Goal: Contribute content: Add original content to the website for others to see

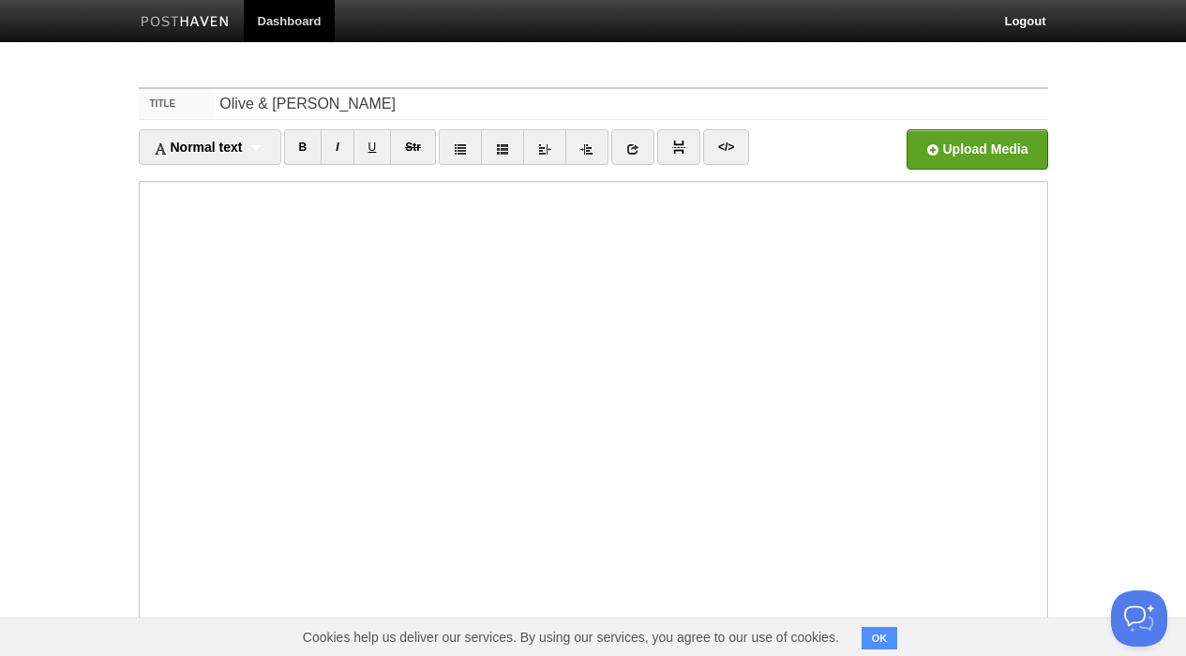
type input "Olive & [PERSON_NAME]"
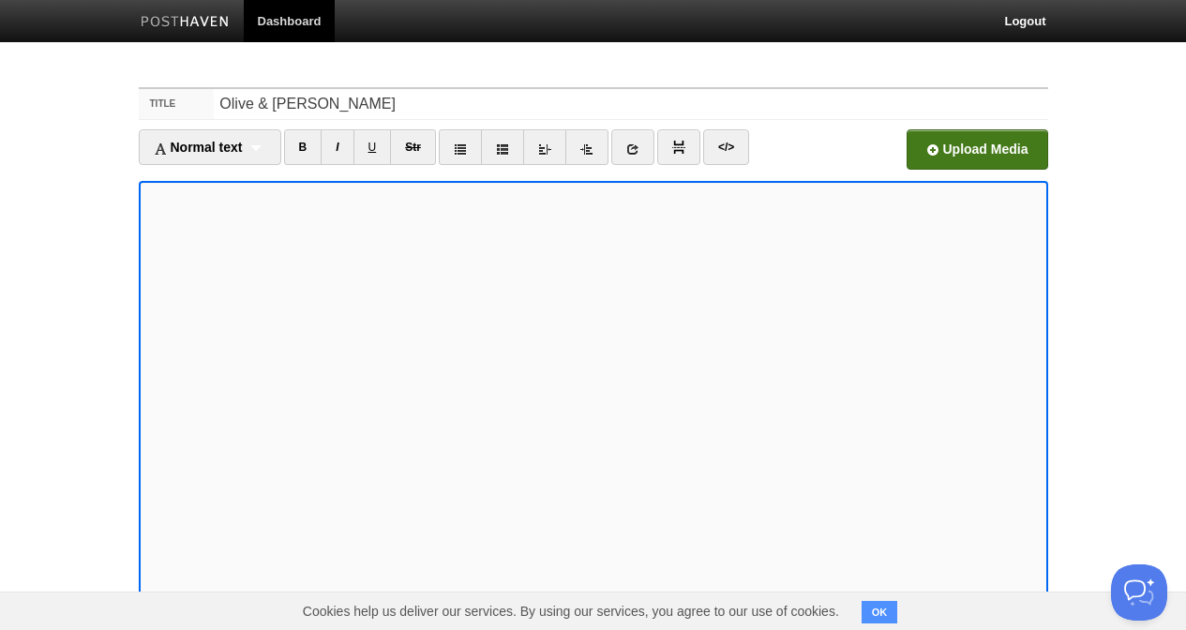
click at [1002, 143] on input "file" at bounding box center [411, 155] width 1420 height 96
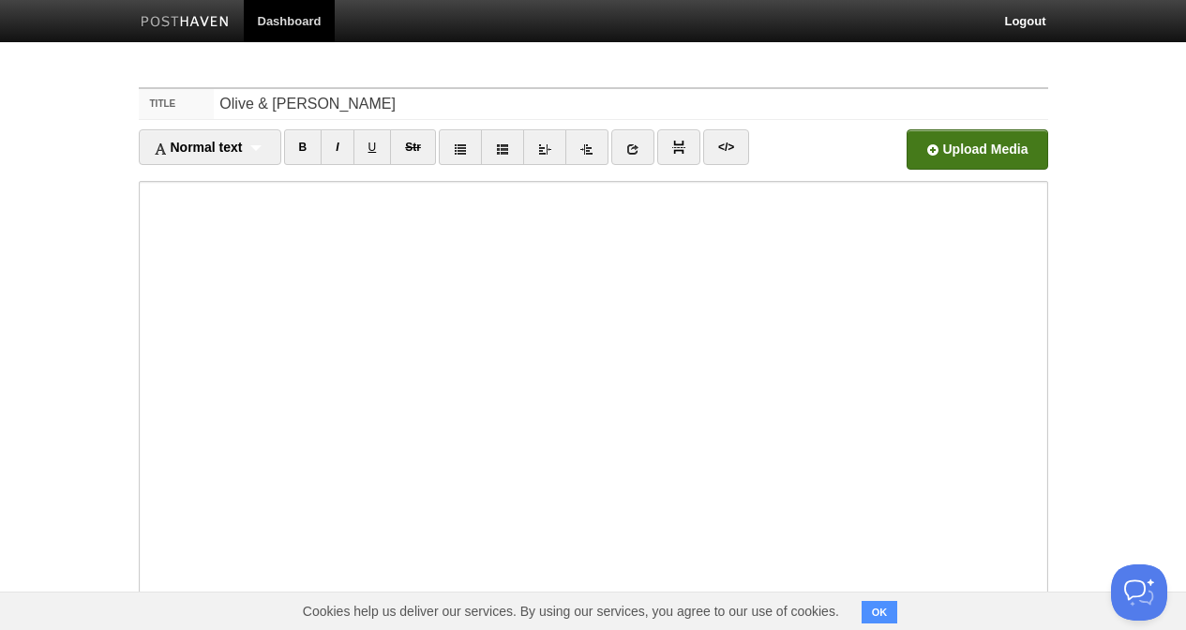
click at [943, 148] on input "file" at bounding box center [411, 155] width 1420 height 96
click at [1003, 160] on input "file" at bounding box center [411, 155] width 1420 height 96
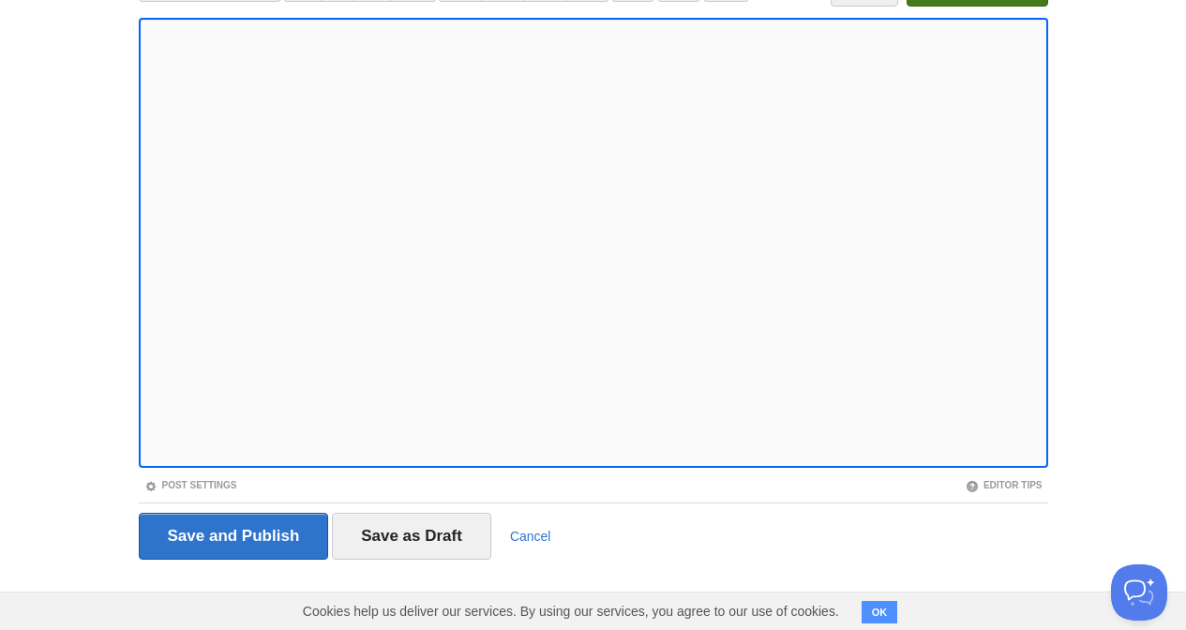
scroll to position [162, 0]
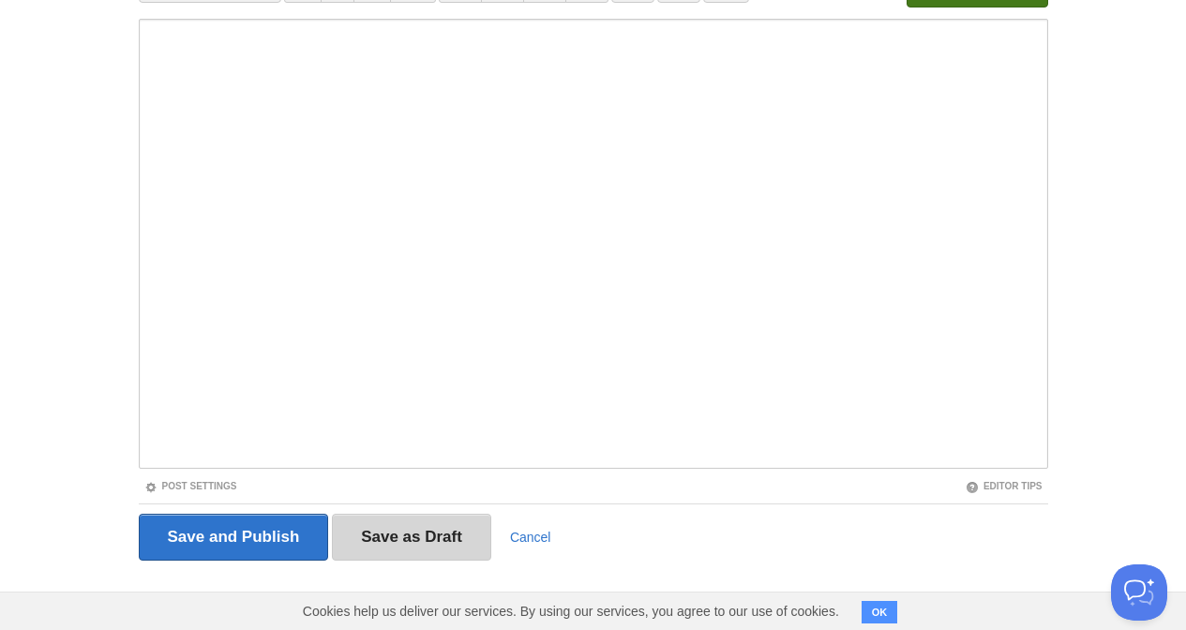
click at [407, 549] on input "Save as Draft" at bounding box center [411, 537] width 159 height 47
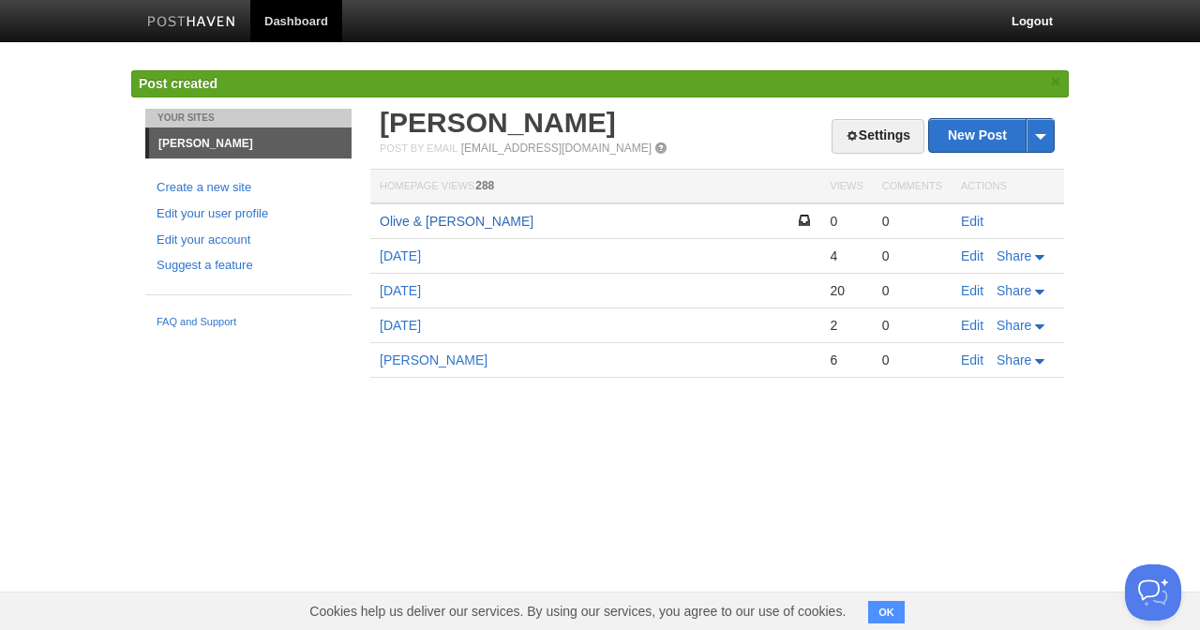
click at [478, 217] on link "Olive & [PERSON_NAME]" at bounding box center [457, 221] width 154 height 15
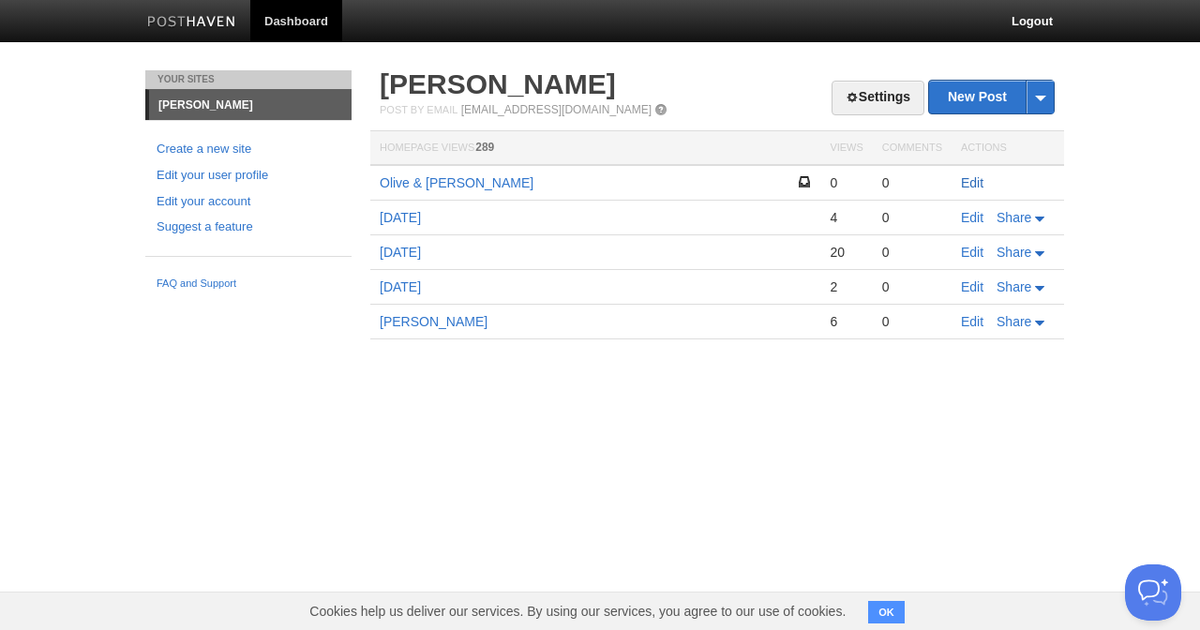
click at [973, 176] on link "Edit" at bounding box center [972, 182] width 23 height 15
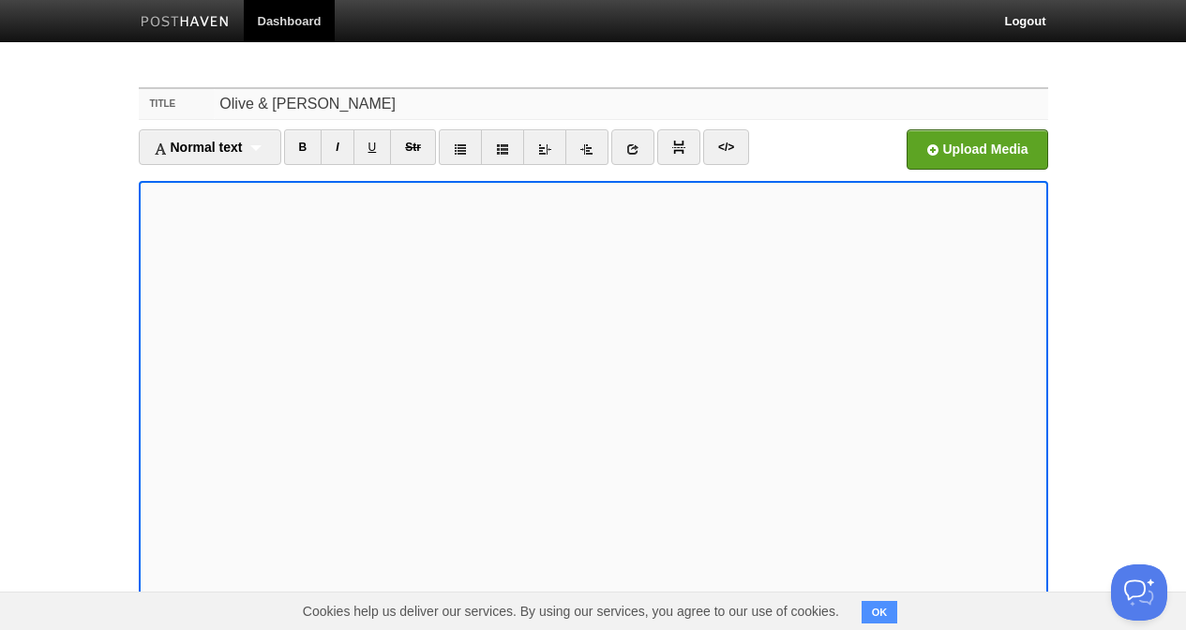
click at [338, 106] on input "Olive & [PERSON_NAME]" at bounding box center [631, 104] width 834 height 30
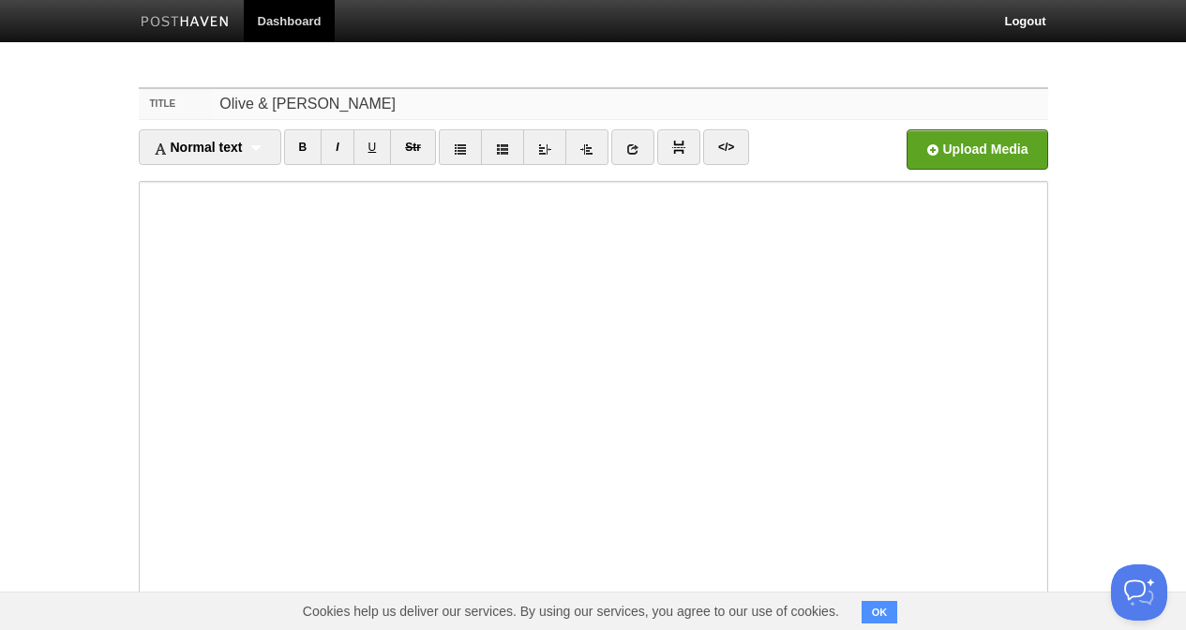
click at [338, 106] on input "Olive & [PERSON_NAME]" at bounding box center [631, 104] width 834 height 30
type input "[DATE]"
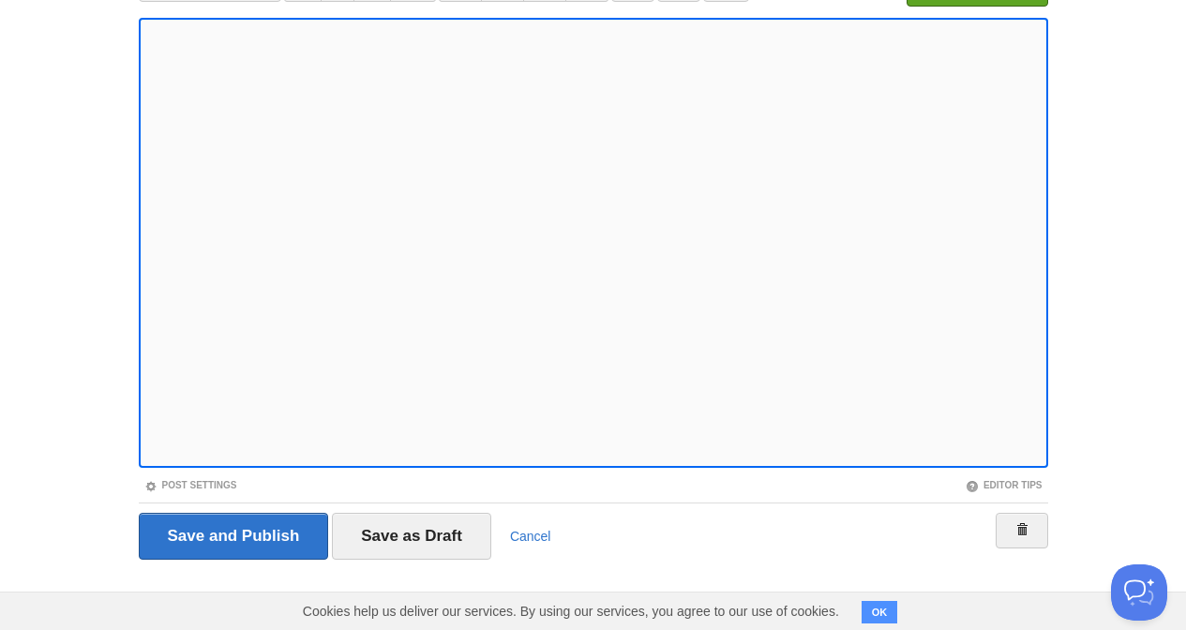
scroll to position [162, 0]
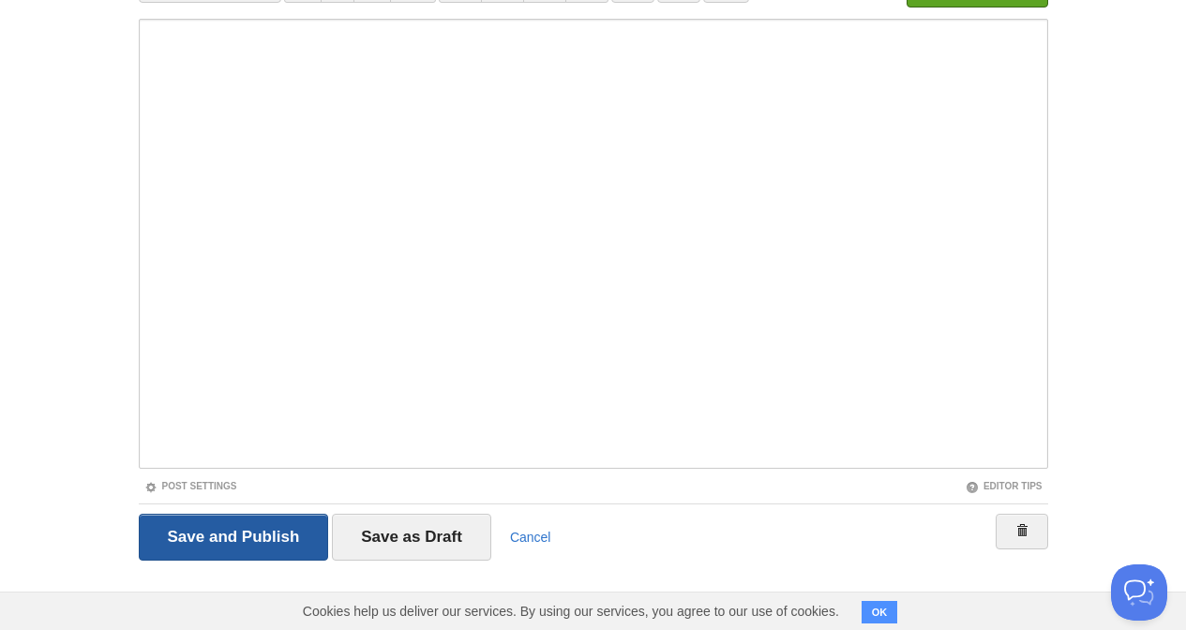
click at [191, 537] on input "Save and Publish" at bounding box center [234, 537] width 190 height 47
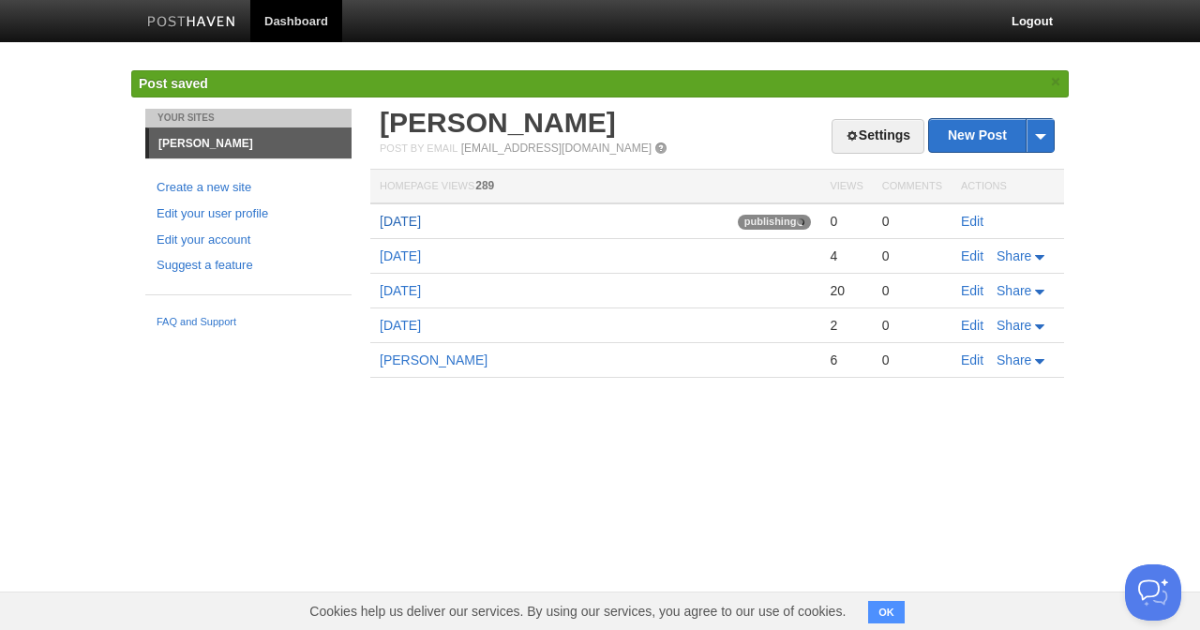
click at [414, 221] on link "[DATE]" at bounding box center [400, 221] width 41 height 15
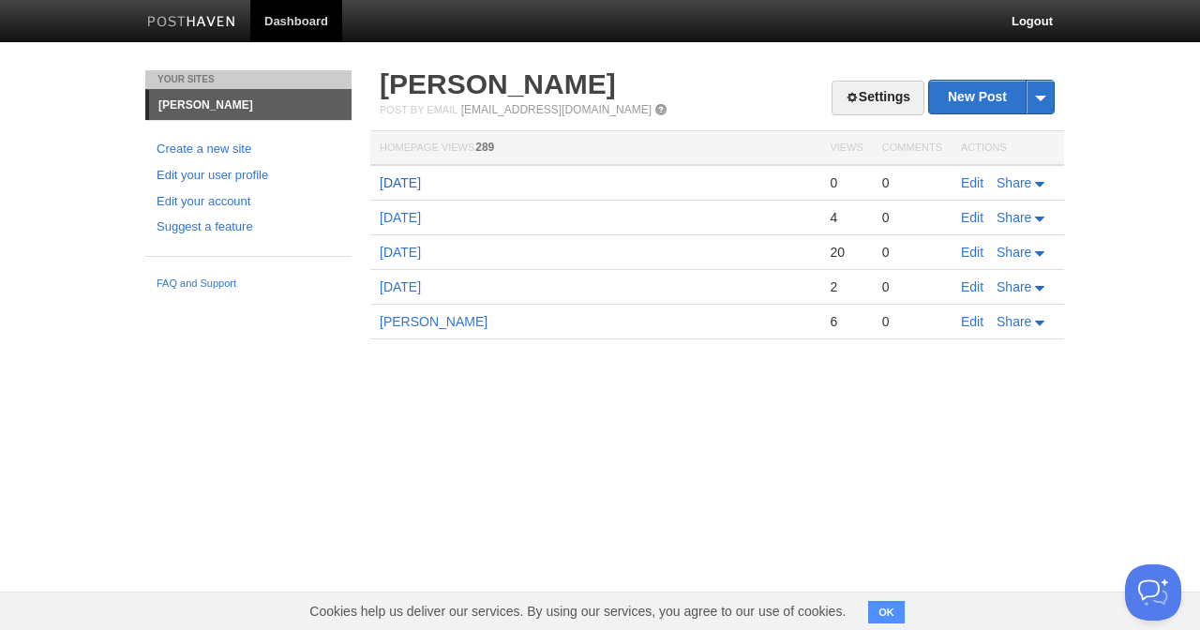
click at [415, 180] on link "[DATE]" at bounding box center [400, 182] width 41 height 15
